Goal: Task Accomplishment & Management: Use online tool/utility

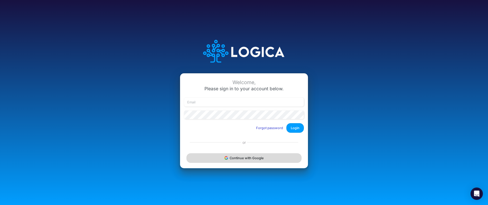
click at [220, 161] on button "Continue with Google" at bounding box center [243, 157] width 115 height 9
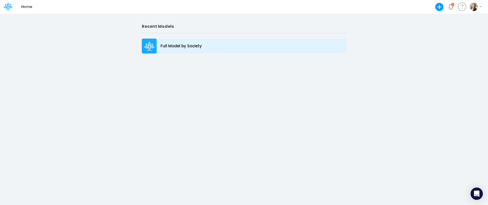
click at [177, 46] on p "Full Model by Society" at bounding box center [180, 46] width 41 height 6
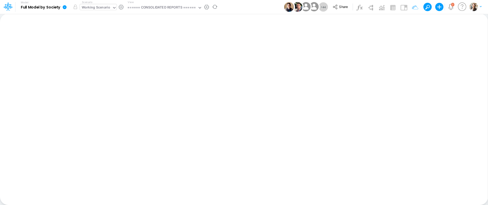
click at [102, 8] on div "Working Scenario" at bounding box center [96, 8] width 28 height 6
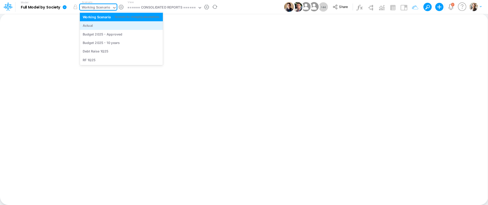
click at [95, 24] on div "Actual" at bounding box center [121, 25] width 77 height 5
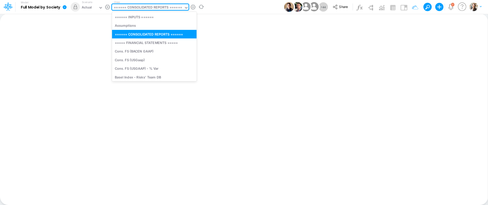
click at [132, 8] on div "====== CONSOLIDATED REPORTS ======" at bounding box center [148, 8] width 68 height 6
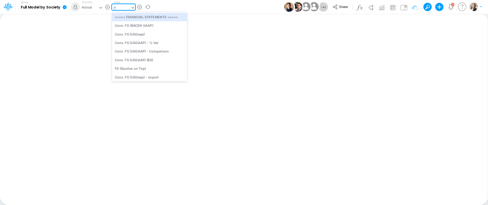
type input "fs"
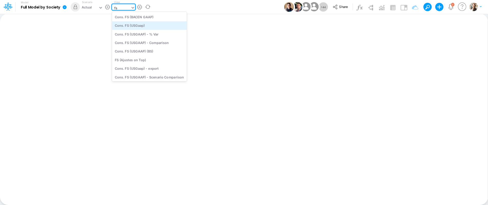
click at [138, 26] on div "Cons. FS (USGaap)" at bounding box center [149, 25] width 75 height 8
type input "Consolidated FS - USGAAP"
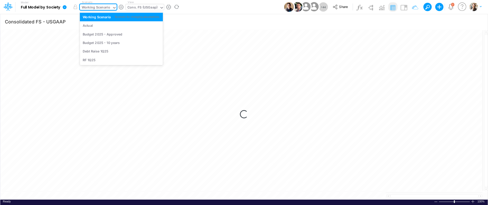
click at [101, 7] on div "Working Scenario" at bounding box center [96, 8] width 28 height 6
click at [98, 26] on div "Actual" at bounding box center [121, 25] width 77 height 5
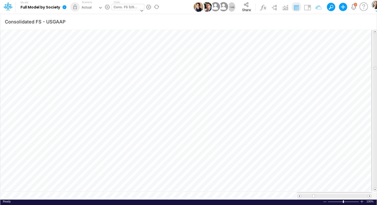
scroll to position [2, 0]
drag, startPoint x: 375, startPoint y: 66, endPoint x: 377, endPoint y: 158, distance: 91.4
click at [377, 158] on div "Insert node Component Variable Constant Group Addition Subtraction Multiplicati…" at bounding box center [188, 109] width 377 height 191
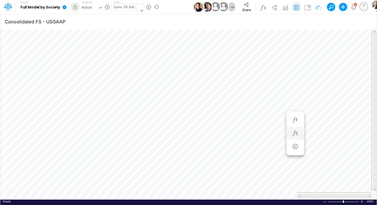
scroll to position [2, 0]
click at [120, 8] on div "Cons. FS (USGaap)" at bounding box center [126, 8] width 25 height 6
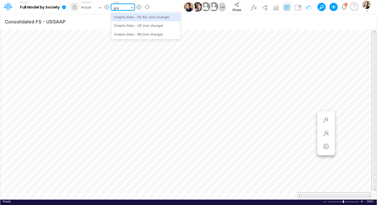
type input "grap"
click at [139, 15] on div "Graphs Data - FS ALL (not change)" at bounding box center [145, 17] width 69 height 8
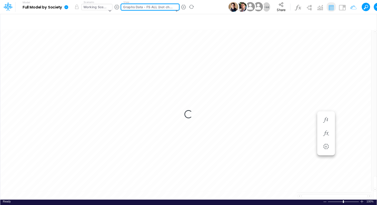
click at [94, 8] on div "Working Scenario" at bounding box center [95, 8] width 24 height 6
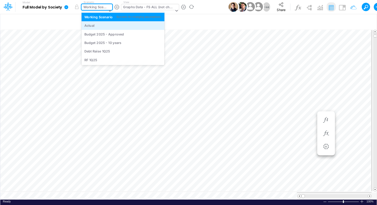
click at [95, 26] on div "Actual" at bounding box center [122, 25] width 77 height 5
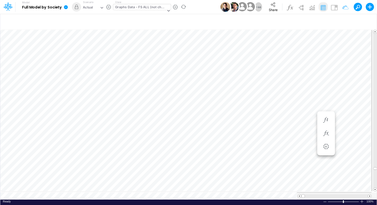
scroll to position [2, 0]
click at [115, 193] on div "Paste Cut Copy AutoFill -2642207.85 Ready 100% Sum: null Max: null Min: null Nu…" at bounding box center [188, 114] width 377 height 170
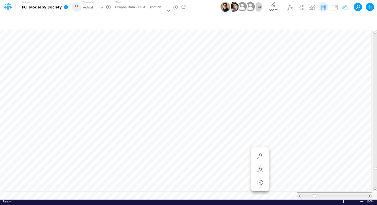
type input "Consolidated FS - USGAAP"
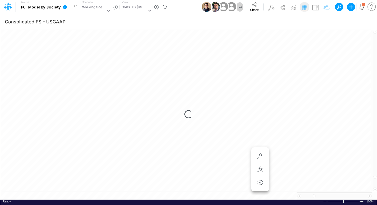
scroll to position [2, 0]
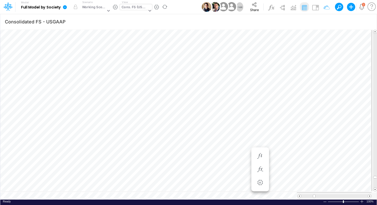
click at [151, 192] on div "Paste Cut Copy AutoFill -3479400.38 Ready 100% Sum: null Max: null Min: null Nu…" at bounding box center [188, 114] width 377 height 170
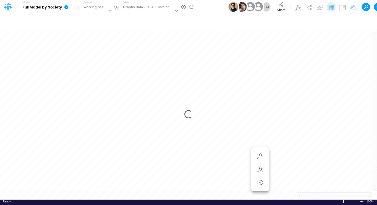
scroll to position [2, 0]
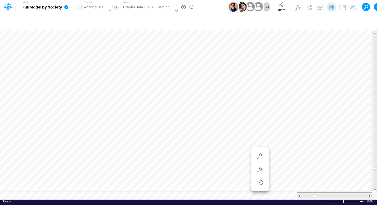
click at [91, 8] on div "Working Scenario" at bounding box center [95, 8] width 24 height 6
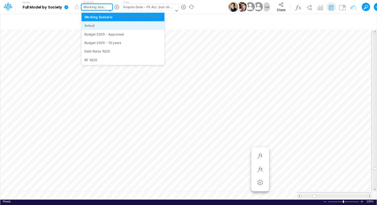
click at [92, 25] on div "Actual" at bounding box center [89, 25] width 10 height 5
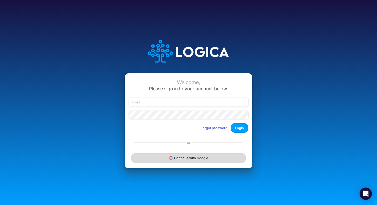
click at [183, 157] on button "Continue with Google" at bounding box center [188, 157] width 115 height 9
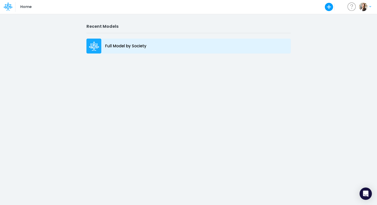
click at [132, 42] on div "Full Model by Society" at bounding box center [188, 45] width 205 height 15
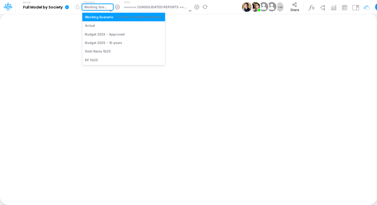
click at [102, 9] on div "Working Scenario" at bounding box center [96, 8] width 24 height 6
click at [103, 24] on div "Actual" at bounding box center [123, 25] width 77 height 5
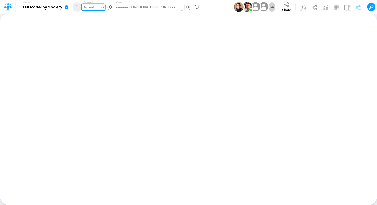
click at [139, 6] on div "====== CONSOLIDATED REPORTS ======" at bounding box center [147, 8] width 63 height 6
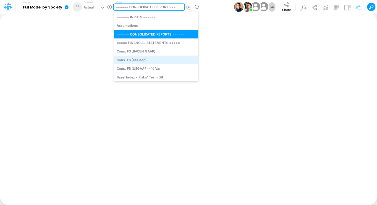
click at [133, 59] on div "Cons. FS (USGaap)" at bounding box center [156, 59] width 84 height 8
type input "Consolidated FS - USGAAP"
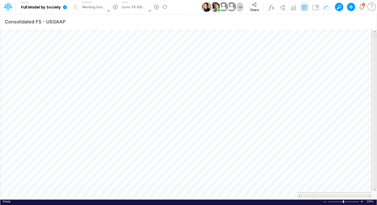
scroll to position [2, 0]
drag, startPoint x: 375, startPoint y: 34, endPoint x: 374, endPoint y: 171, distance: 137.3
click at [374, 171] on span at bounding box center [375, 172] width 3 height 3
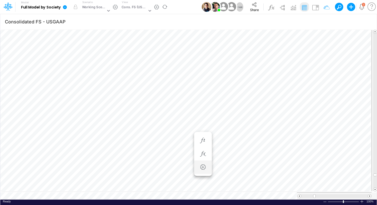
scroll to position [2, 0]
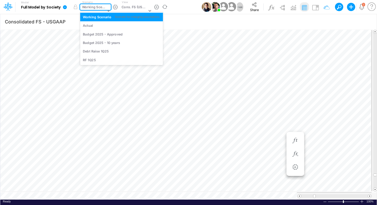
click at [86, 8] on div "Working Scenario" at bounding box center [94, 8] width 24 height 6
click at [88, 24] on div "Actual" at bounding box center [88, 25] width 10 height 5
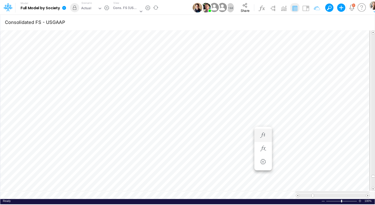
scroll to position [2, 0]
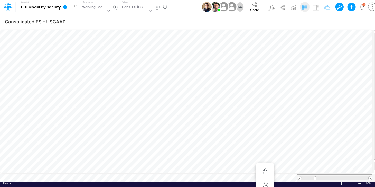
scroll to position [2, 1]
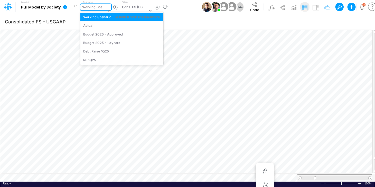
click at [94, 9] on div "Working Scenario" at bounding box center [94, 8] width 24 height 6
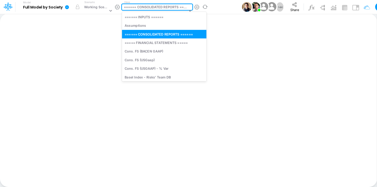
click at [149, 8] on div "====== CONSOLIDATED REPORTS ======" at bounding box center [156, 8] width 64 height 6
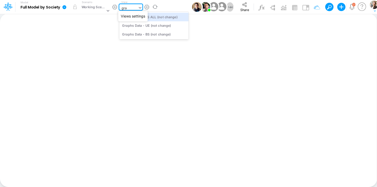
type input "grap"
click at [157, 19] on div "Graphs Data - FS ALL (not change)" at bounding box center [153, 17] width 69 height 8
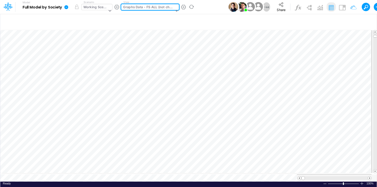
click at [93, 7] on div "Working Scenario" at bounding box center [95, 8] width 24 height 6
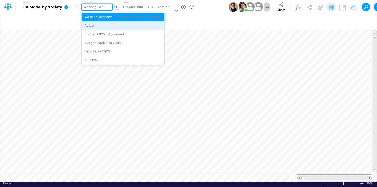
click at [92, 25] on div "Actual" at bounding box center [89, 25] width 10 height 5
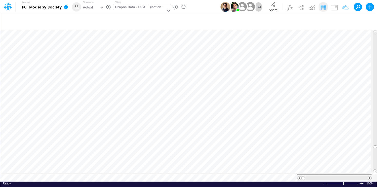
scroll to position [2, 0]
click at [66, 8] on icon at bounding box center [66, 7] width 4 height 4
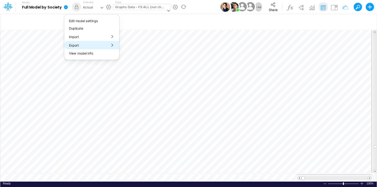
click at [76, 45] on button "Export" at bounding box center [91, 45] width 55 height 8
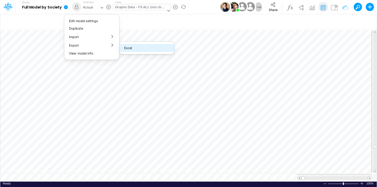
click at [128, 48] on button "Excel" at bounding box center [147, 48] width 55 height 8
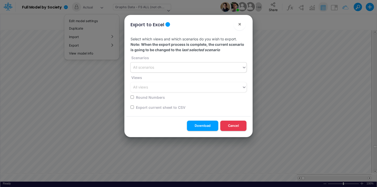
click at [144, 68] on div "All scenarios" at bounding box center [143, 67] width 21 height 5
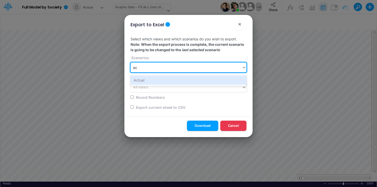
type input "act"
click at [150, 81] on div "Actual" at bounding box center [189, 79] width 116 height 9
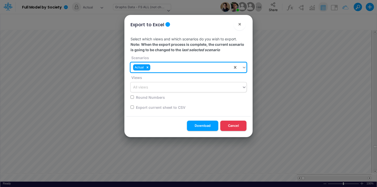
click at [148, 86] on div "All views" at bounding box center [140, 86] width 15 height 5
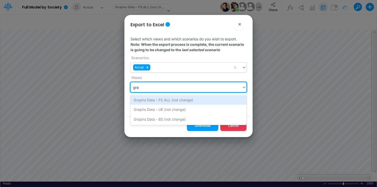
type input "grap"
click at [166, 101] on div "Graphs Data - FS ALL (not change)" at bounding box center [189, 99] width 116 height 9
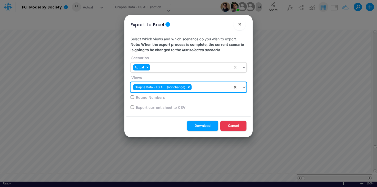
click at [133, 97] on input "Round Numbers" at bounding box center [132, 96] width 3 height 3
checkbox input "true"
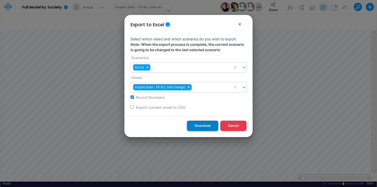
click at [208, 127] on button "Download" at bounding box center [202, 125] width 31 height 10
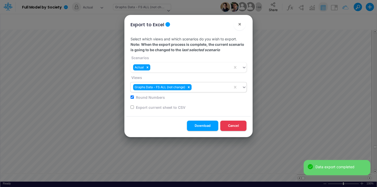
scroll to position [2, 1]
click at [225, 124] on button "Cancel" at bounding box center [233, 125] width 26 height 10
